Goal: Task Accomplishment & Management: Manage account settings

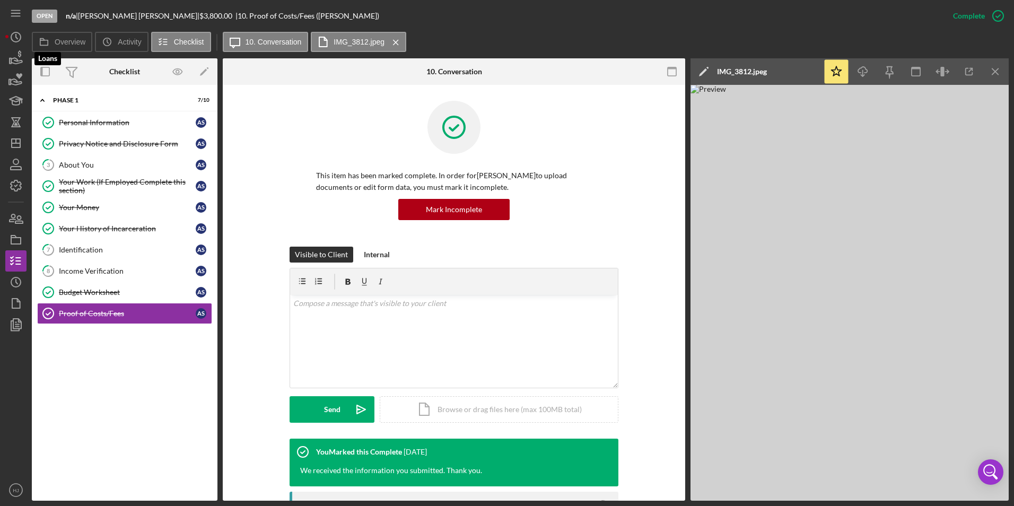
scroll to position [53, 0]
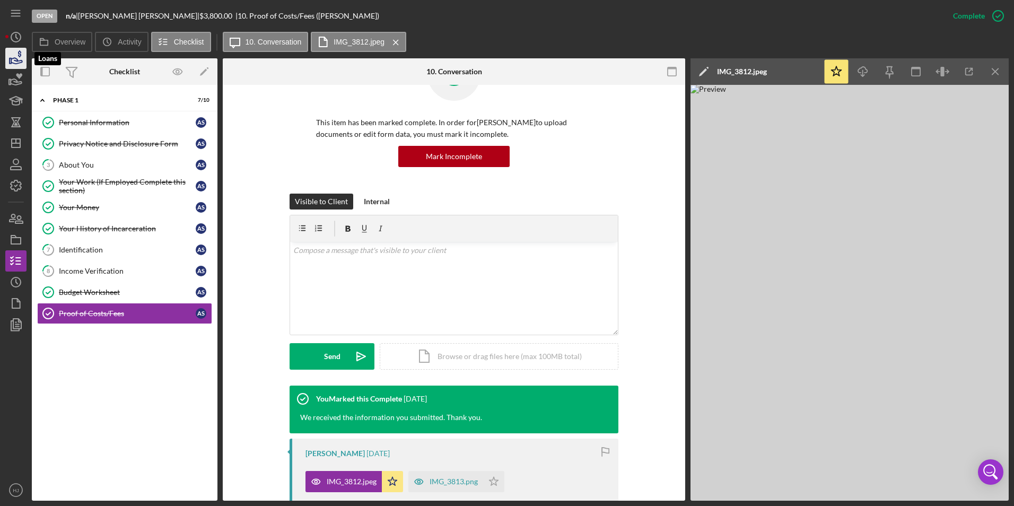
drag, startPoint x: 0, startPoint y: 0, endPoint x: 11, endPoint y: 56, distance: 56.7
click at [11, 56] on icon "button" at bounding box center [16, 58] width 27 height 27
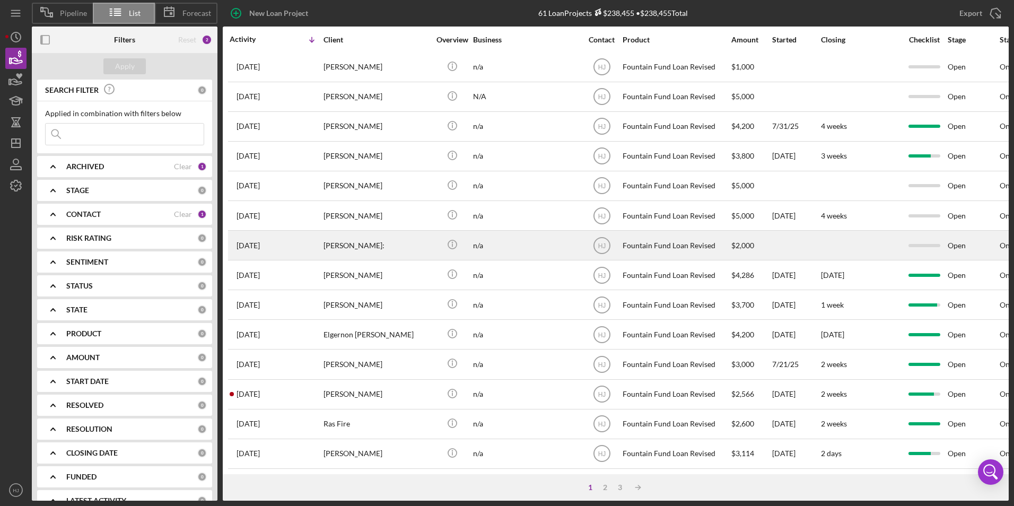
scroll to position [336, 0]
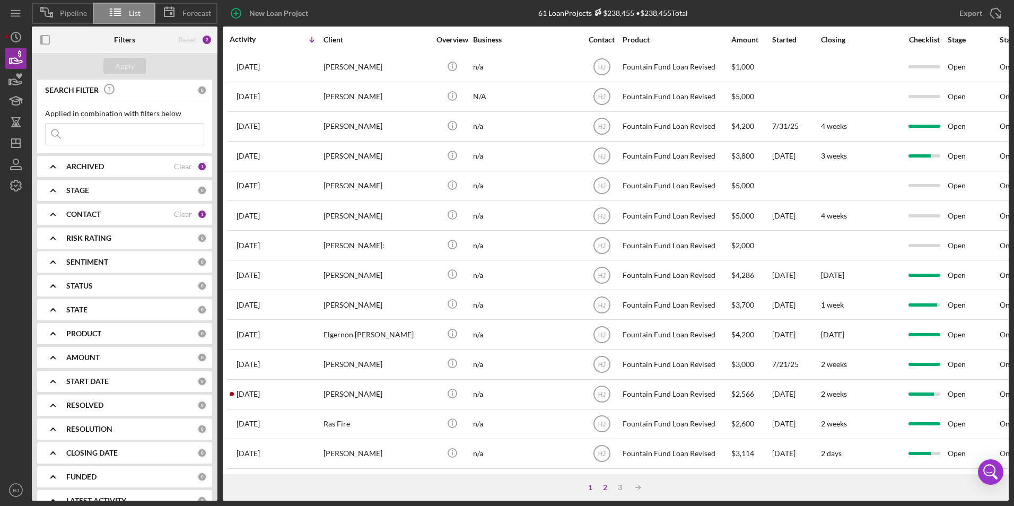
click at [604, 484] on div "2" at bounding box center [605, 487] width 15 height 8
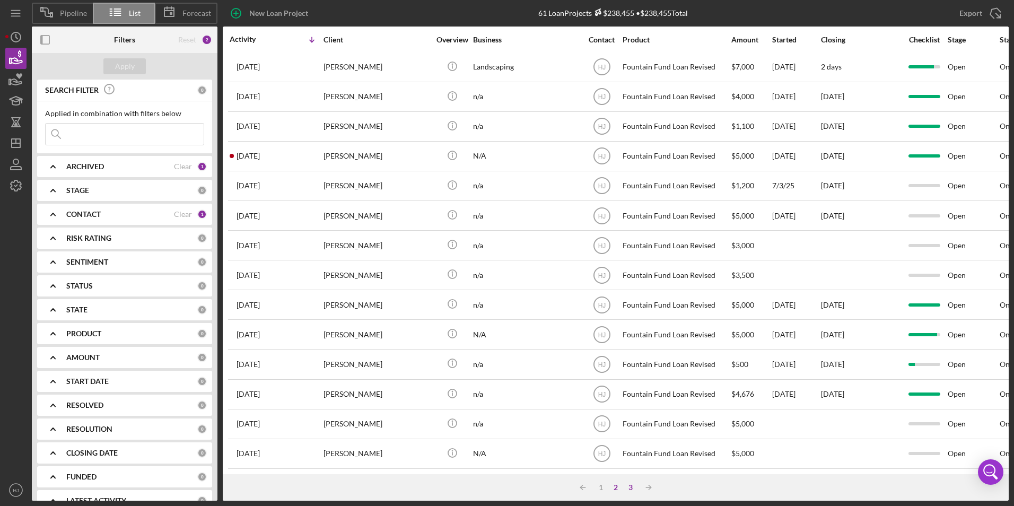
click at [633, 489] on div "3" at bounding box center [630, 487] width 15 height 8
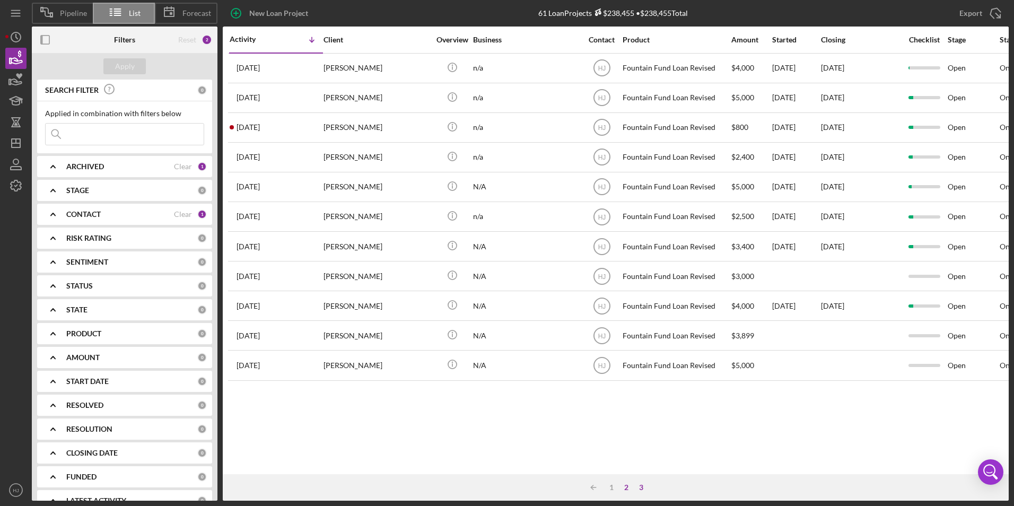
scroll to position [0, 0]
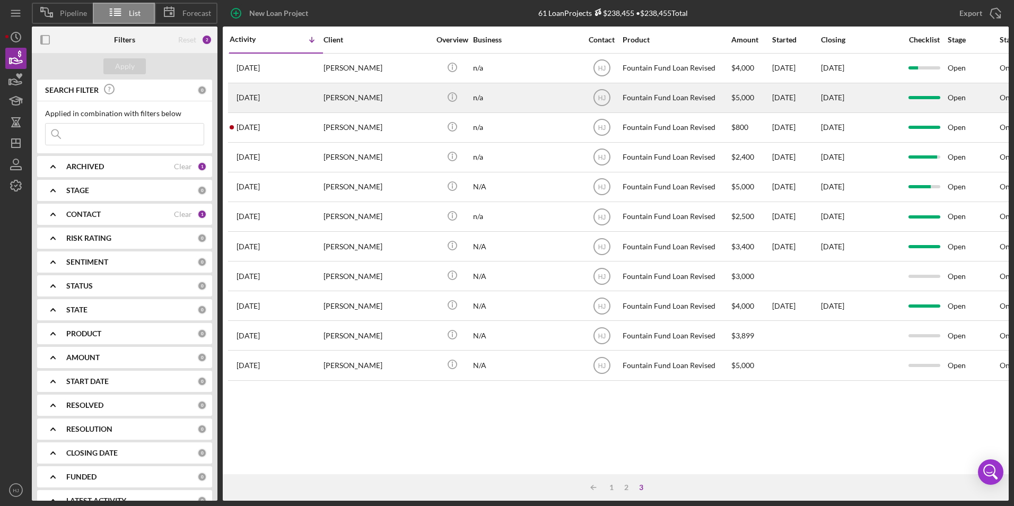
click at [286, 92] on div "[DATE] [PERSON_NAME]" at bounding box center [276, 98] width 93 height 28
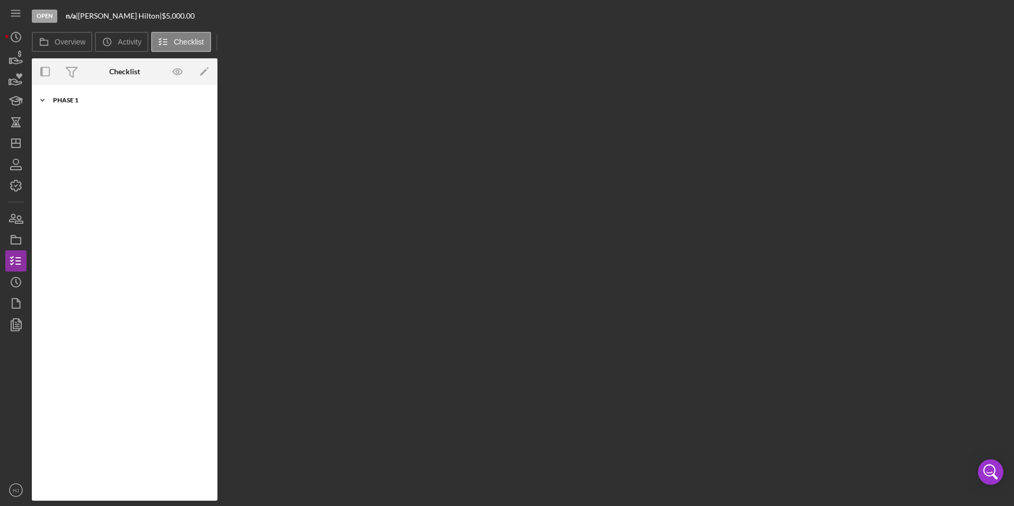
click at [80, 103] on div "Phase 1" at bounding box center [128, 100] width 151 height 6
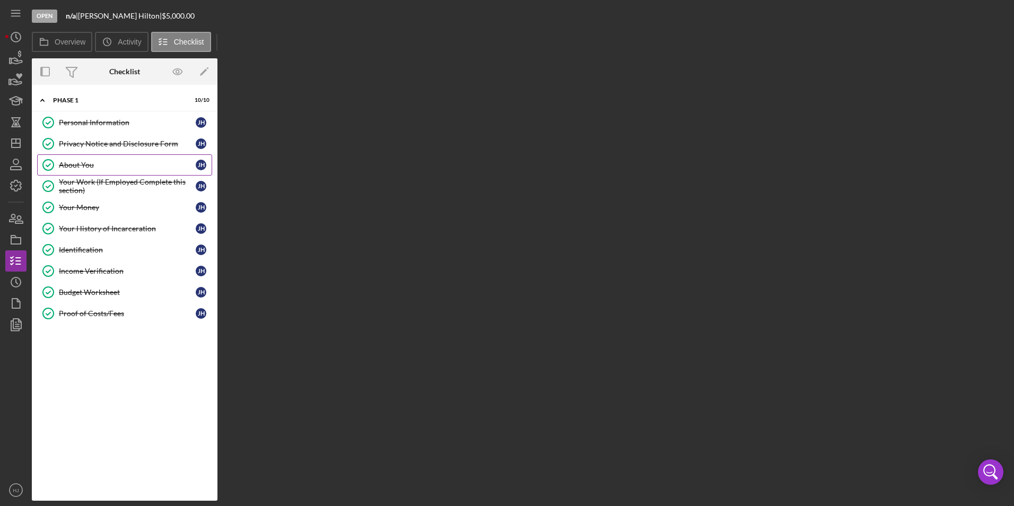
click at [82, 164] on div "About You" at bounding box center [127, 165] width 137 height 8
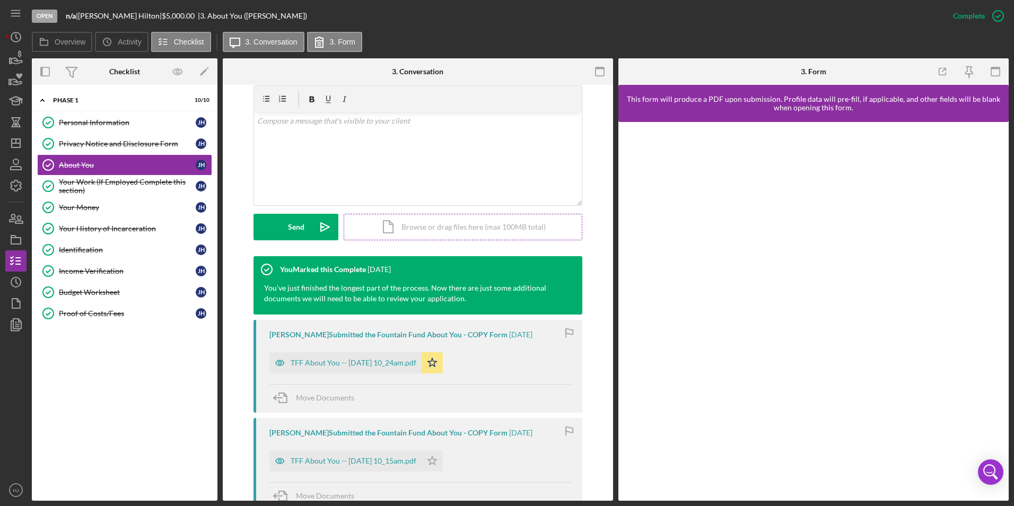
scroll to position [212, 0]
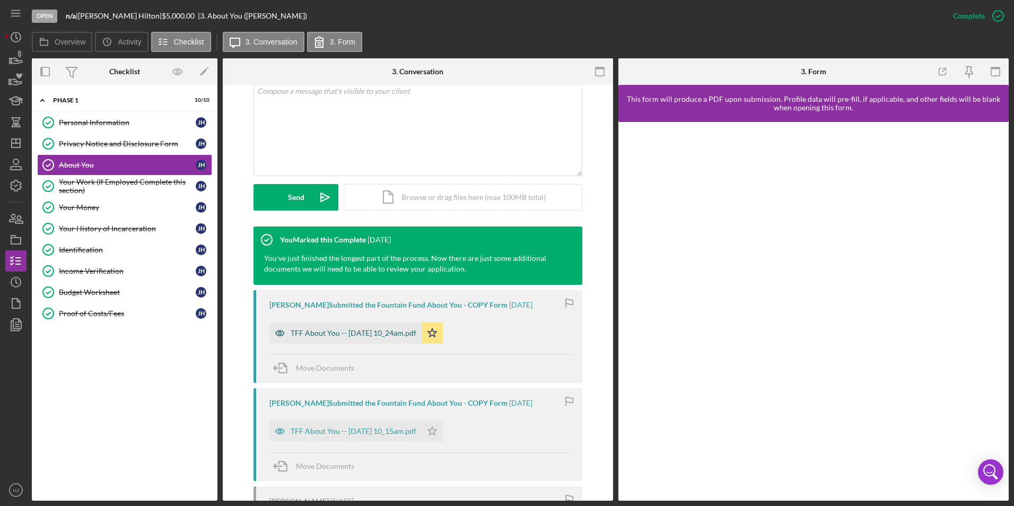
click at [398, 330] on div "TFF About You -- [DATE] 10_24am.pdf" at bounding box center [354, 333] width 126 height 8
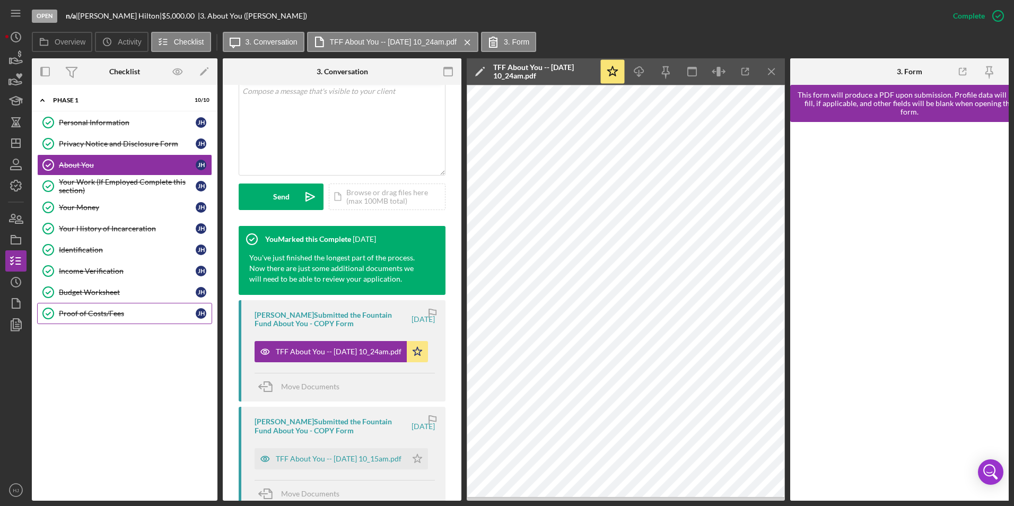
click at [127, 311] on div "Proof of Costs/Fees" at bounding box center [127, 313] width 137 height 8
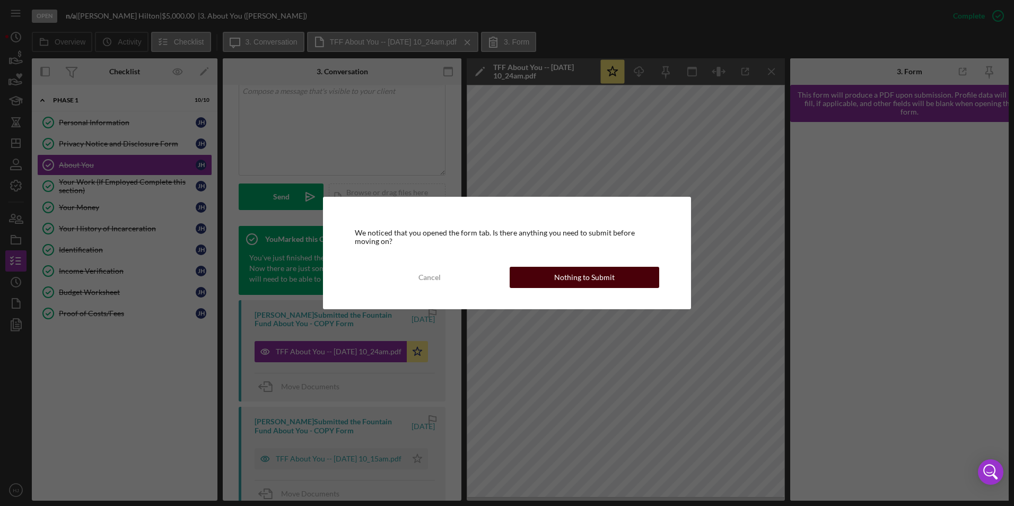
click at [610, 282] on div "Nothing to Submit" at bounding box center [584, 277] width 60 height 21
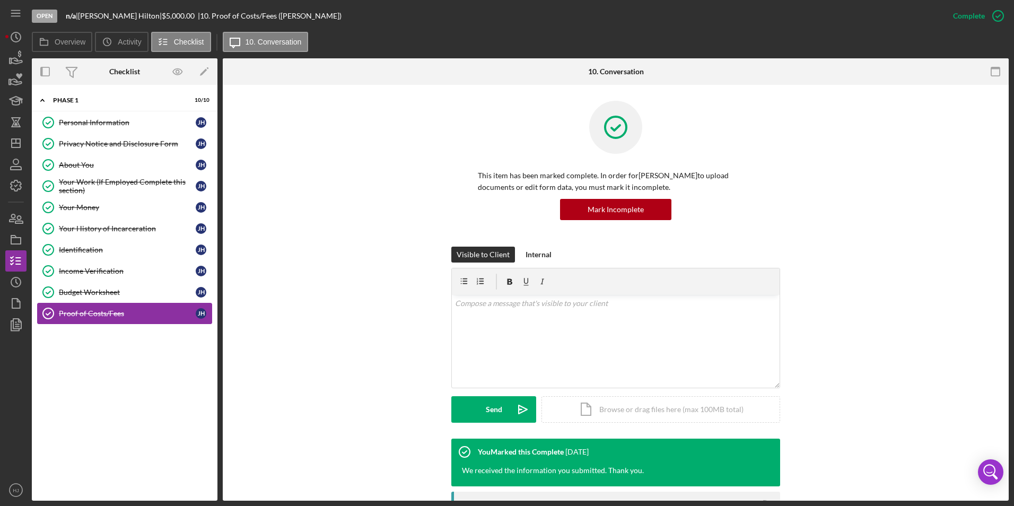
click at [129, 313] on div "Proof of Costs/Fees" at bounding box center [127, 313] width 137 height 8
click at [964, 15] on div "Mark Incomplete" at bounding box center [956, 15] width 57 height 21
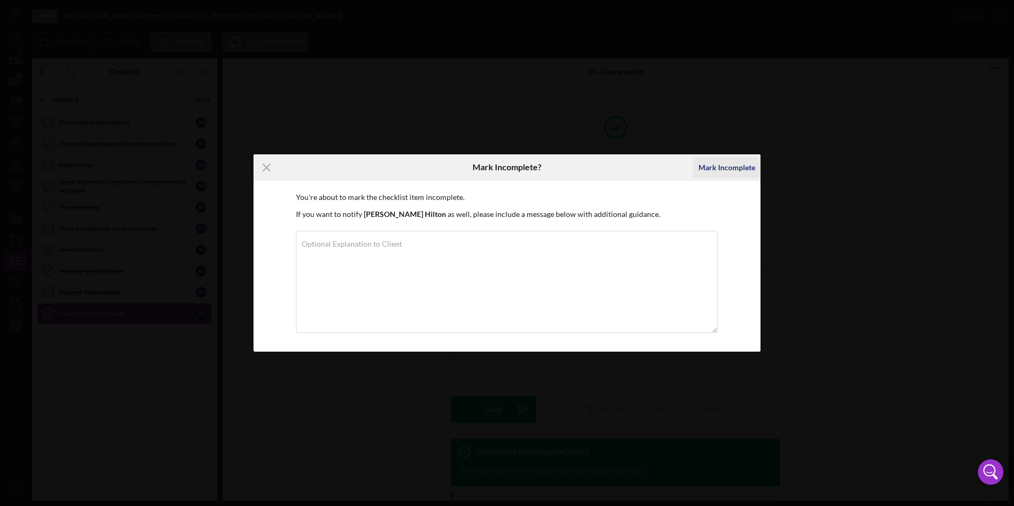
click at [720, 166] on div "Mark Incomplete" at bounding box center [726, 167] width 57 height 21
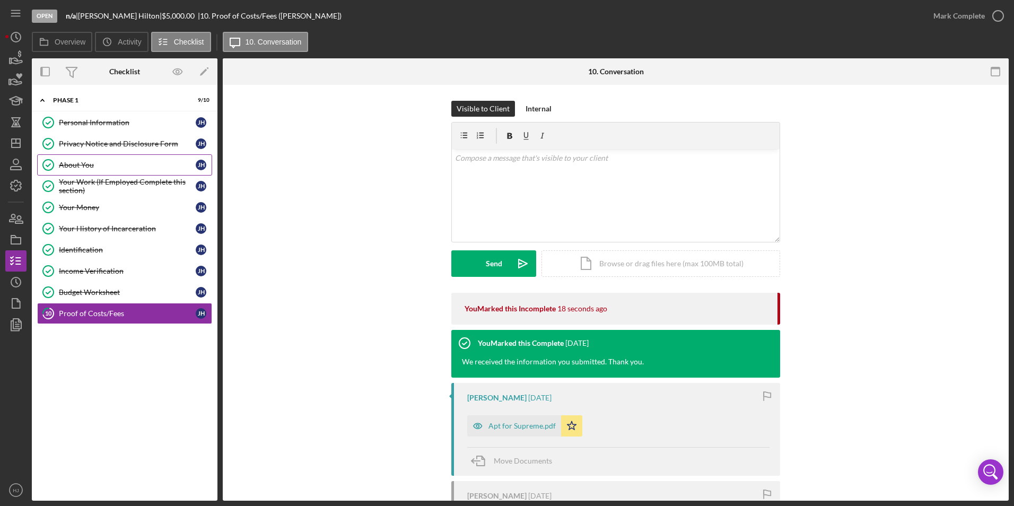
click at [84, 160] on link "About You About You [PERSON_NAME]" at bounding box center [124, 164] width 175 height 21
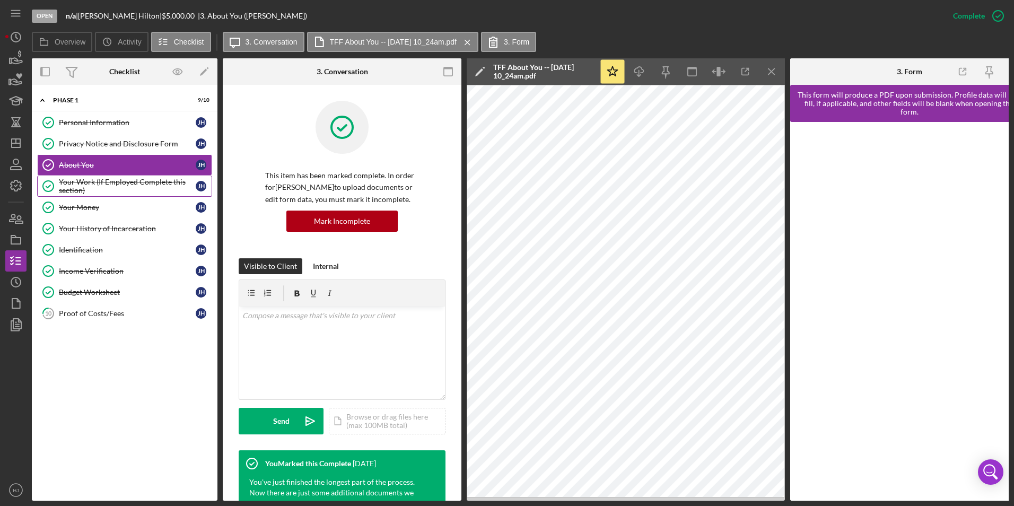
click at [81, 182] on div "Your Work (If Employed Complete this section)" at bounding box center [127, 186] width 137 height 17
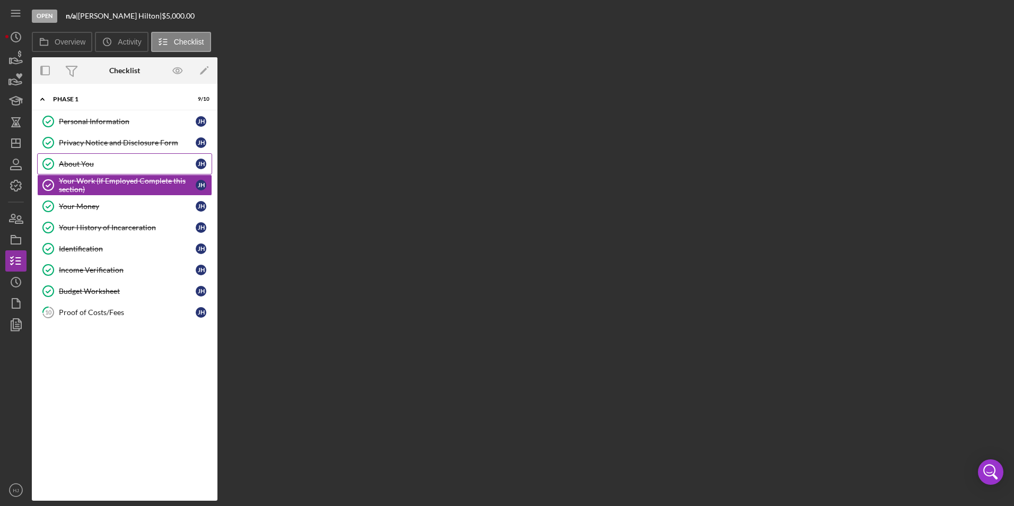
click at [85, 166] on div "About You" at bounding box center [127, 164] width 137 height 8
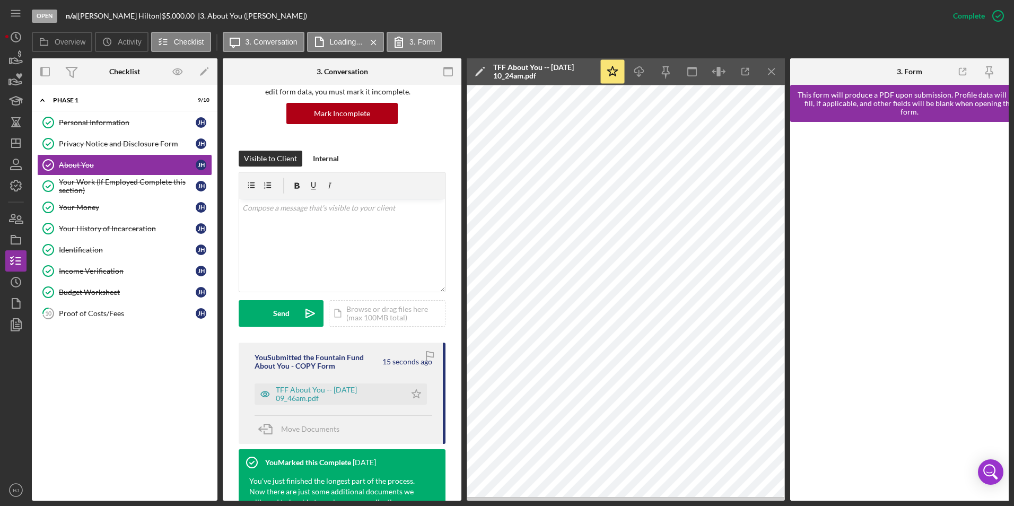
scroll to position [159, 0]
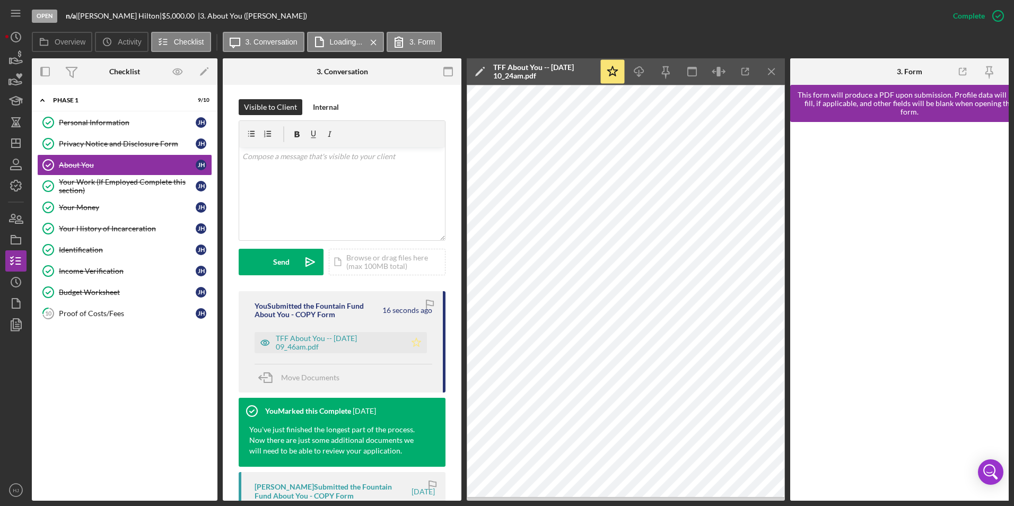
click at [408, 338] on icon "Icon/Star" at bounding box center [416, 342] width 21 height 21
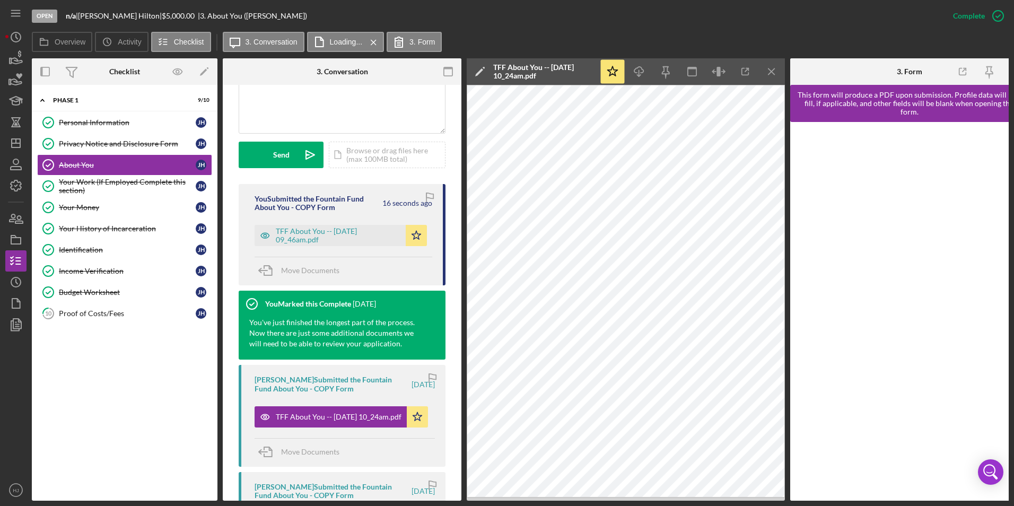
scroll to position [371, 0]
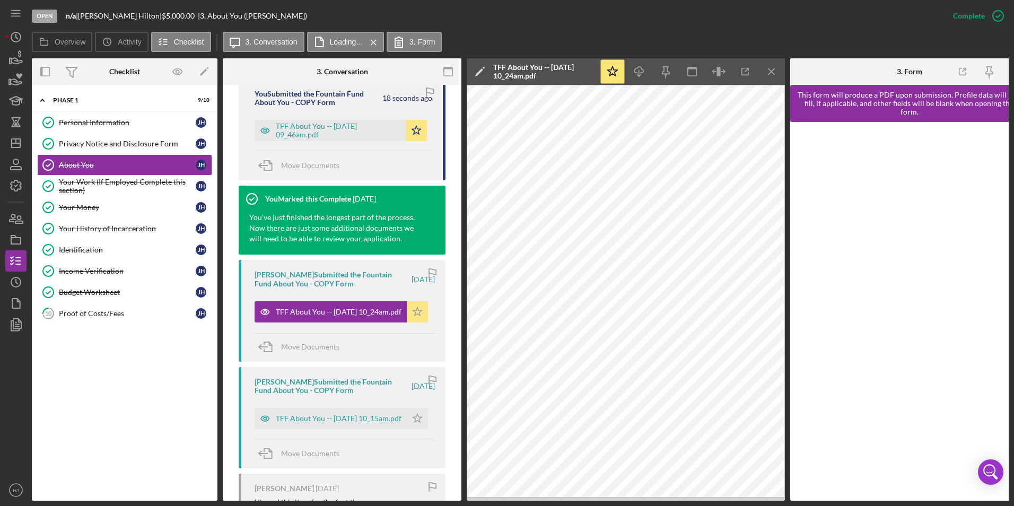
click at [408, 318] on icon "Icon/Star" at bounding box center [417, 311] width 21 height 21
click at [10, 42] on icon "Icon/History" at bounding box center [16, 37] width 27 height 27
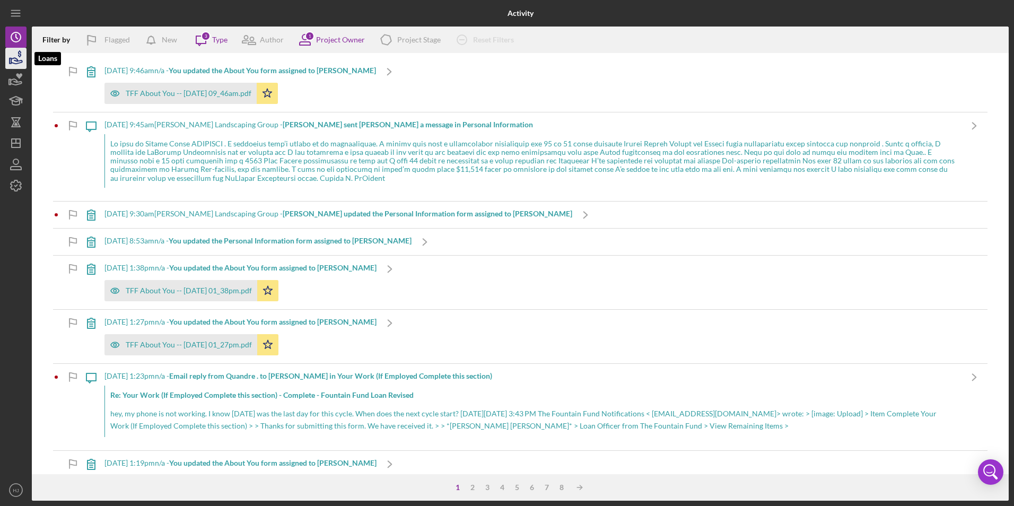
click at [11, 64] on polygon "button" at bounding box center [11, 60] width 2 height 5
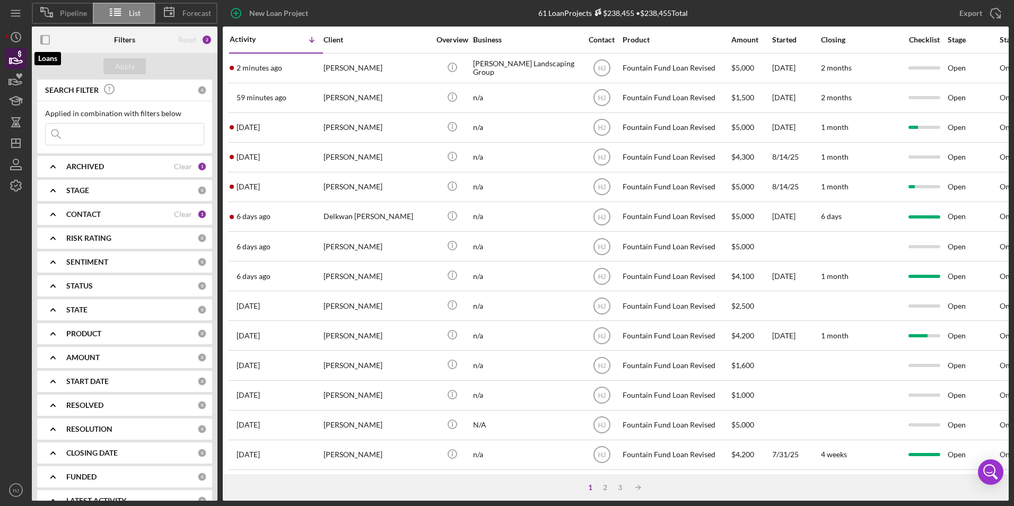
click at [21, 59] on icon "button" at bounding box center [16, 58] width 27 height 27
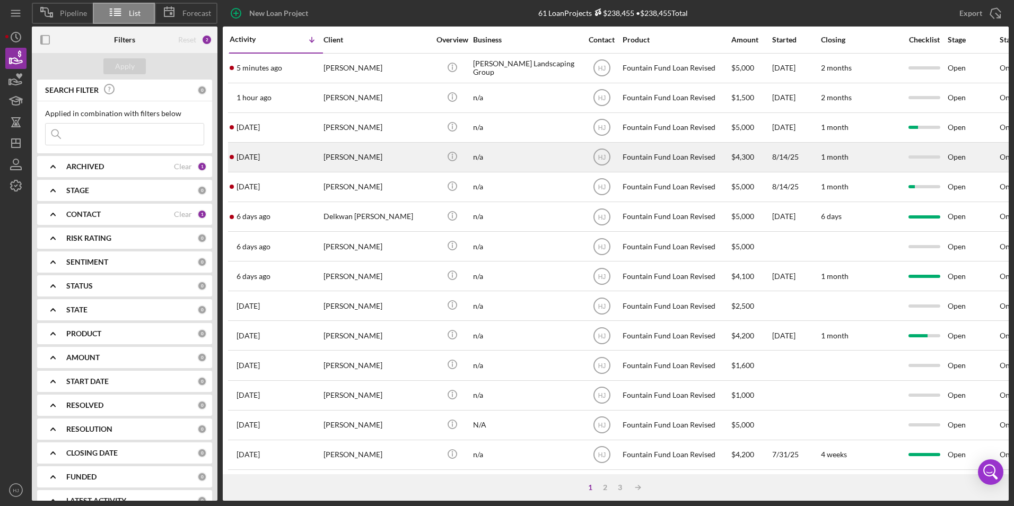
click at [359, 152] on div "[PERSON_NAME]" at bounding box center [376, 157] width 106 height 28
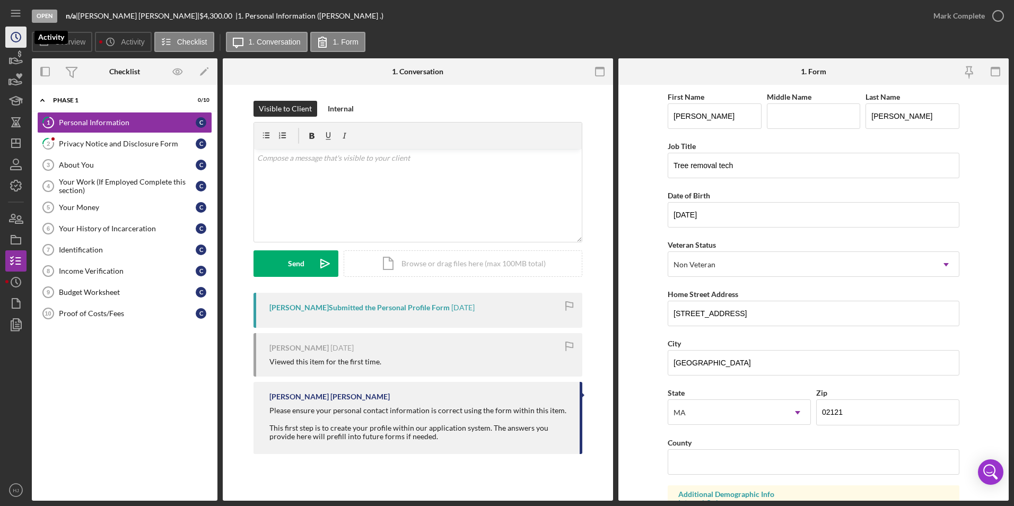
click at [17, 36] on icon "Icon/History" at bounding box center [16, 37] width 27 height 27
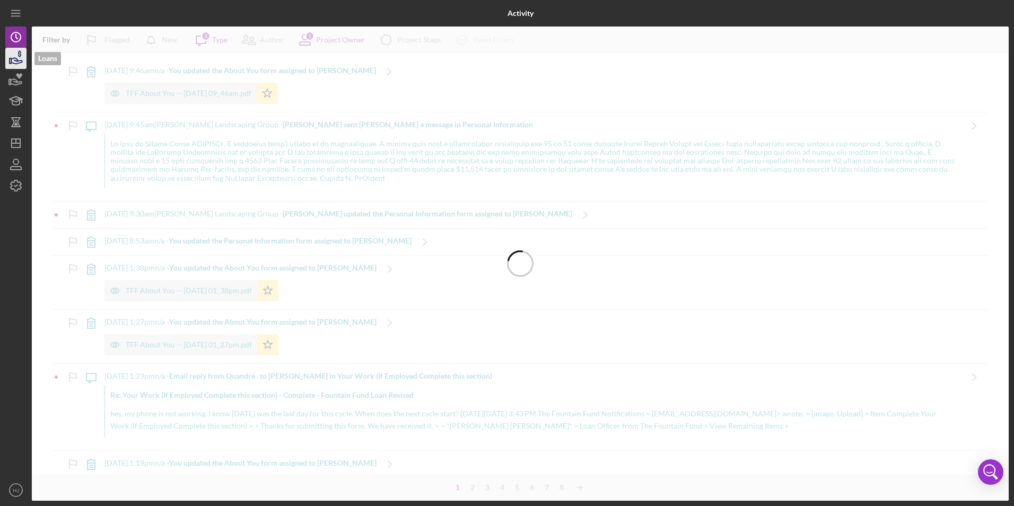
click at [19, 56] on icon "button" at bounding box center [19, 53] width 3 height 7
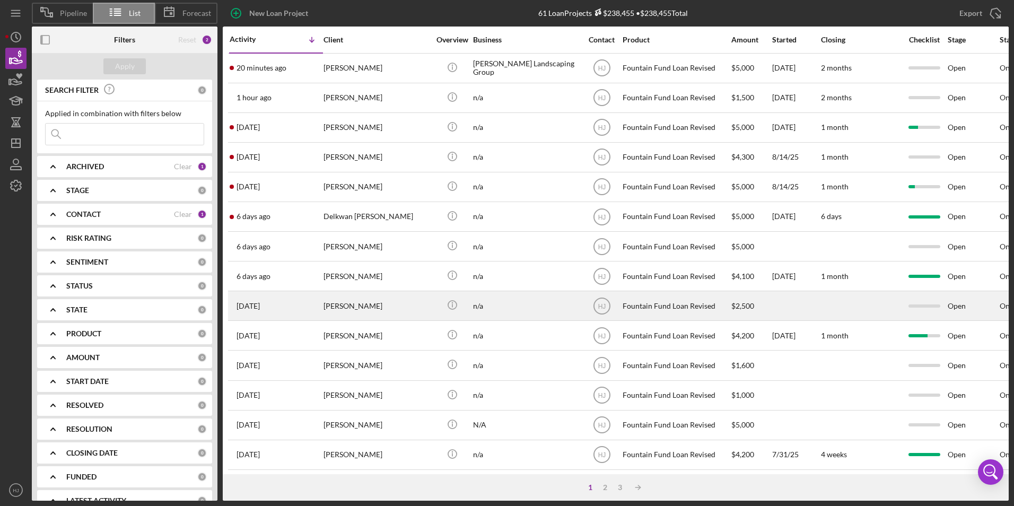
click at [416, 306] on div "[PERSON_NAME]" at bounding box center [376, 306] width 106 height 28
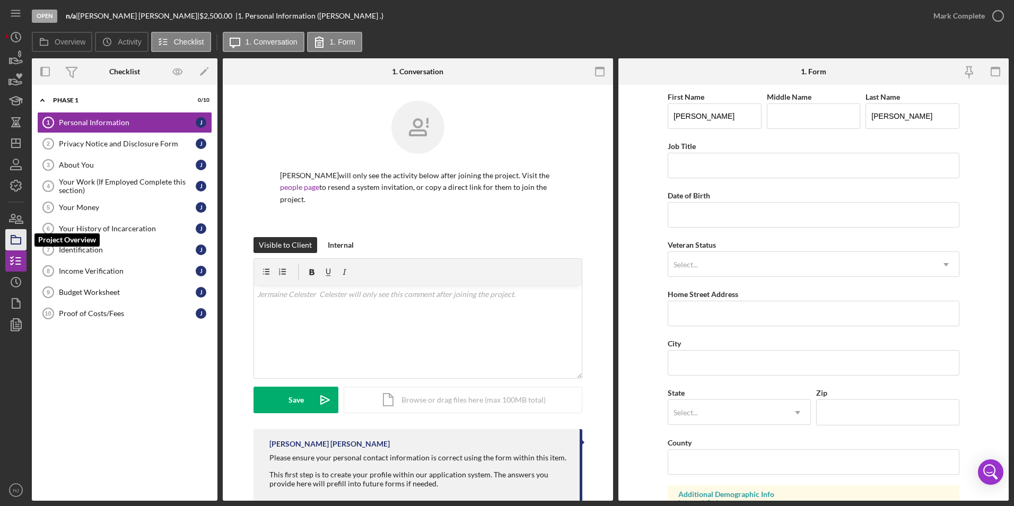
click at [10, 238] on icon "button" at bounding box center [16, 239] width 27 height 27
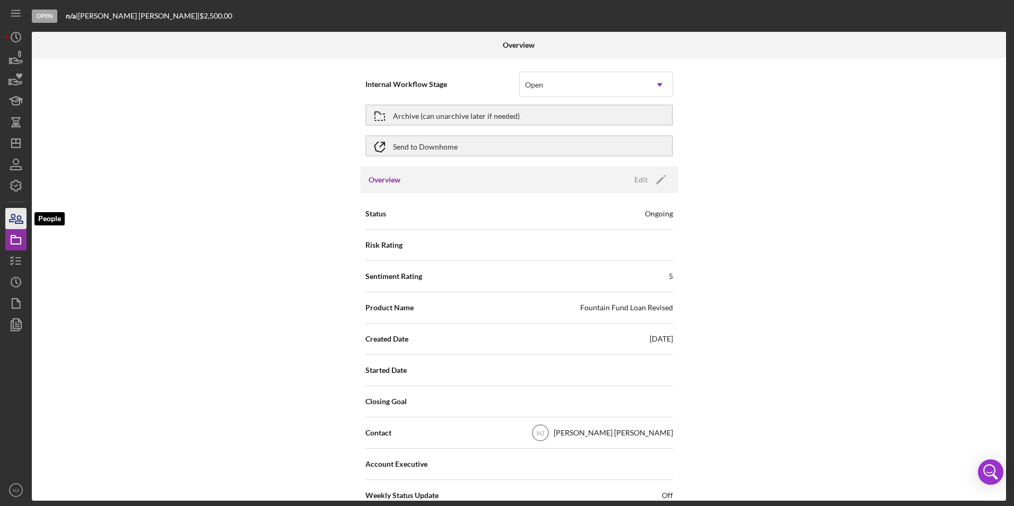
click at [14, 219] on icon "button" at bounding box center [13, 217] width 6 height 7
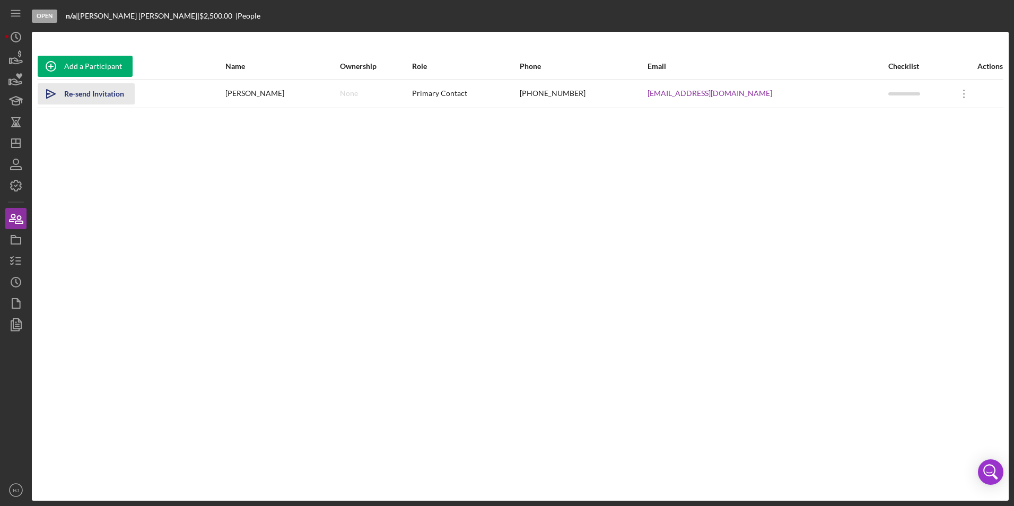
click at [88, 93] on div "Re-send Invitation" at bounding box center [94, 93] width 60 height 21
click at [13, 30] on icon "Icon/History" at bounding box center [16, 37] width 27 height 27
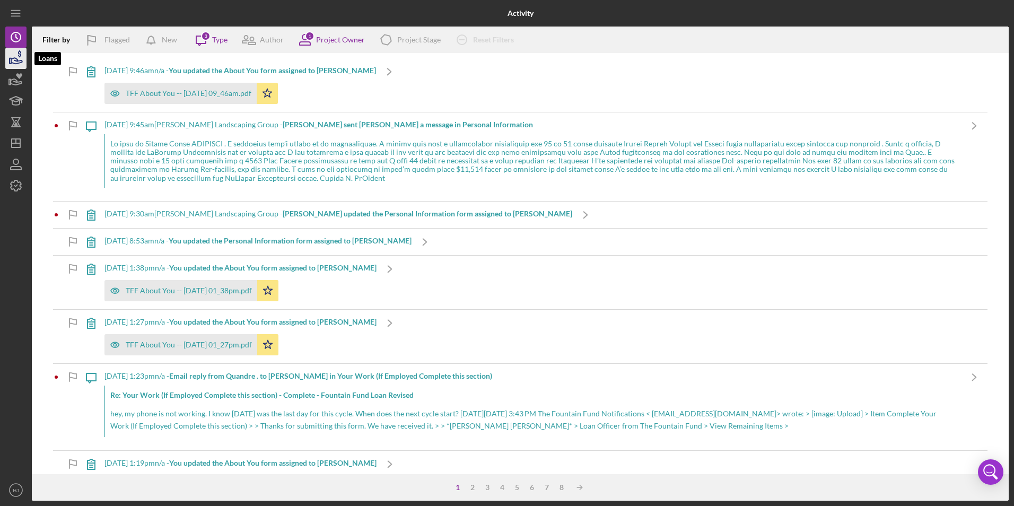
click at [17, 54] on icon "button" at bounding box center [16, 58] width 27 height 27
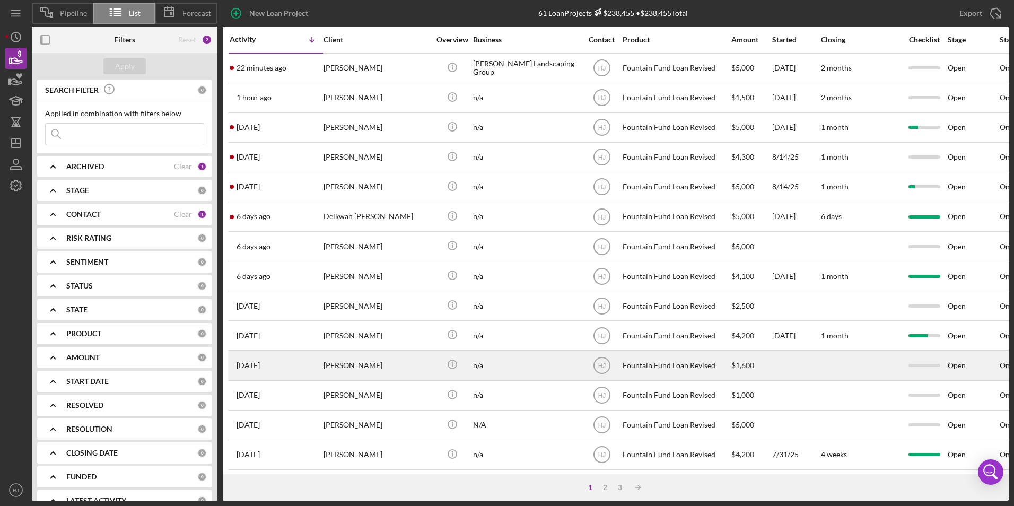
click at [354, 367] on div "[PERSON_NAME]" at bounding box center [376, 365] width 106 height 28
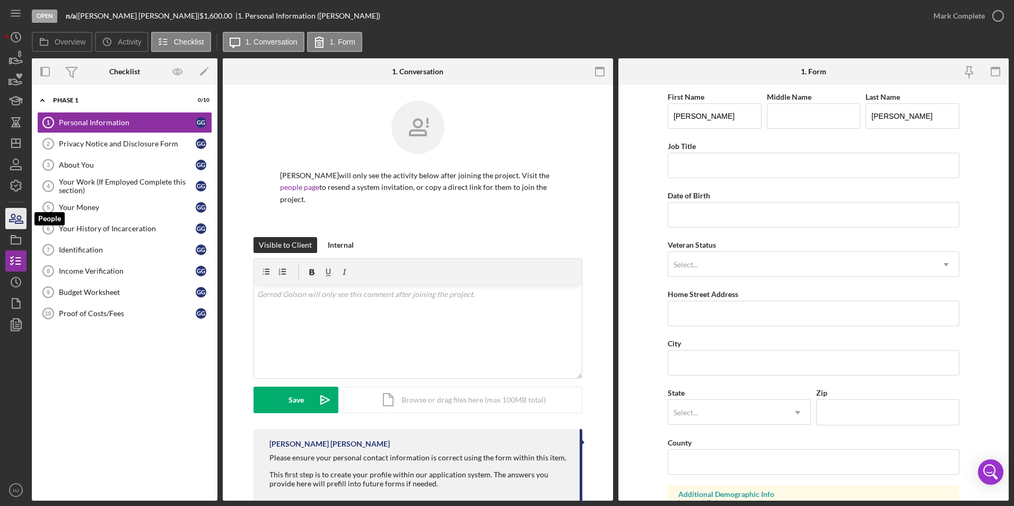
click at [19, 221] on icon "button" at bounding box center [18, 219] width 7 height 7
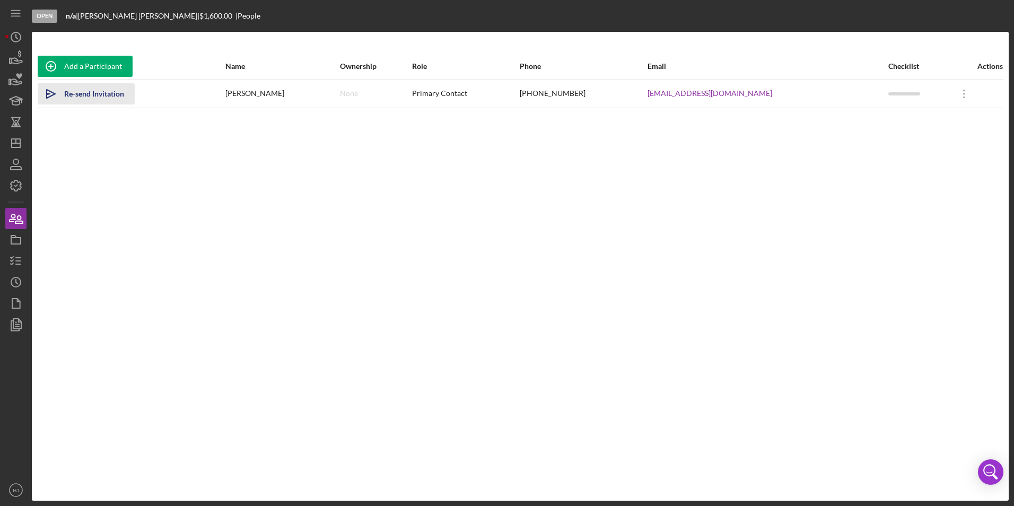
click at [97, 92] on div "Re-send Invitation" at bounding box center [94, 93] width 60 height 21
click at [8, 55] on icon "button" at bounding box center [16, 58] width 27 height 27
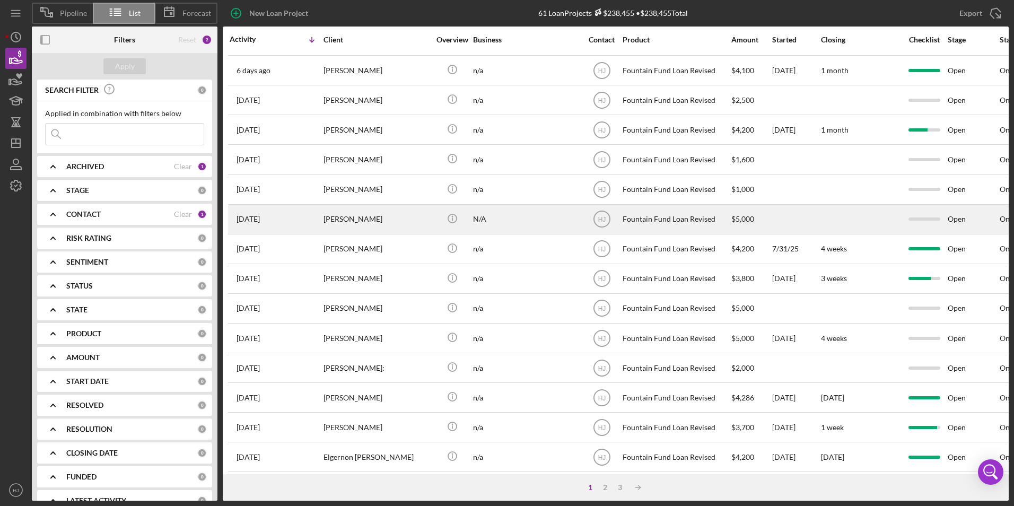
scroll to position [212, 0]
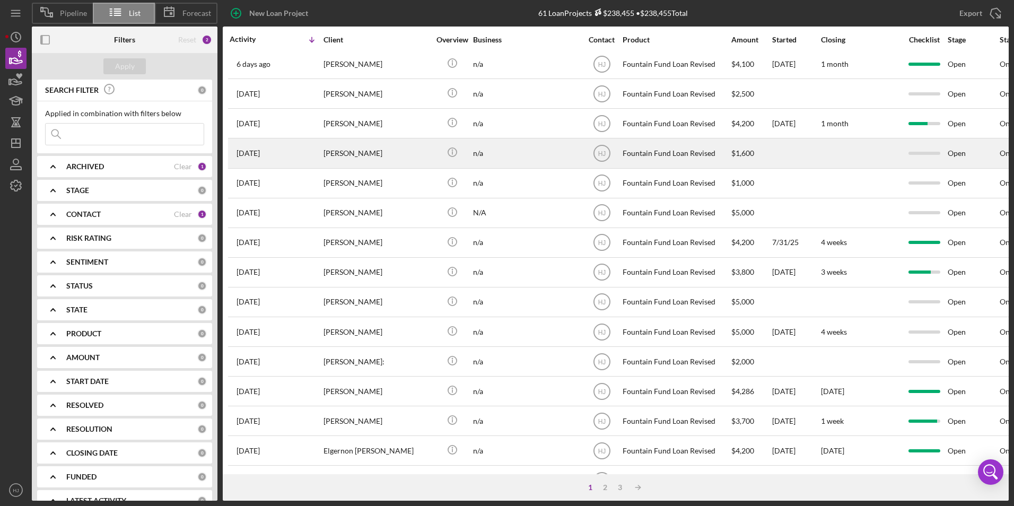
click at [378, 160] on div "[PERSON_NAME]" at bounding box center [376, 153] width 106 height 28
